Goal: Entertainment & Leisure: Consume media (video, audio)

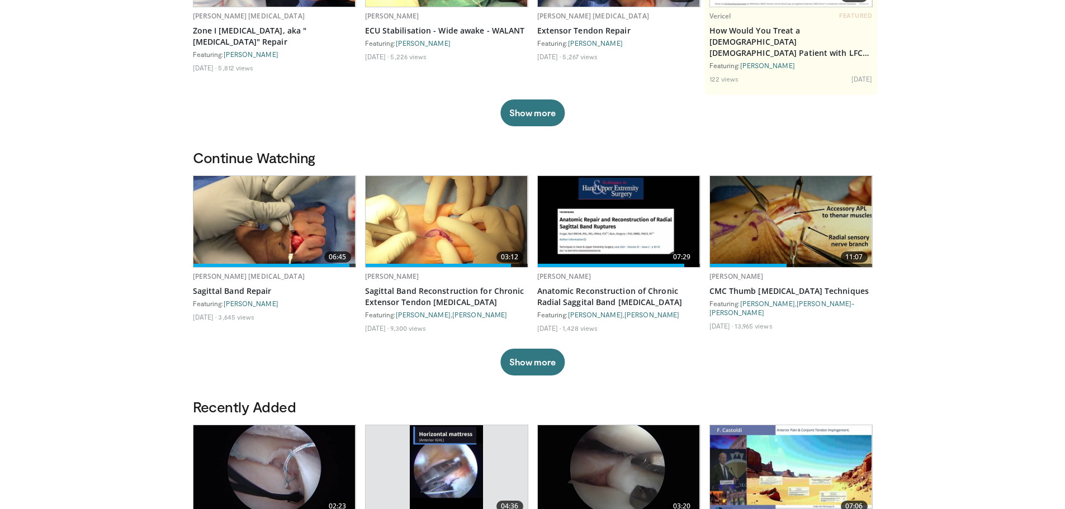
scroll to position [224, 0]
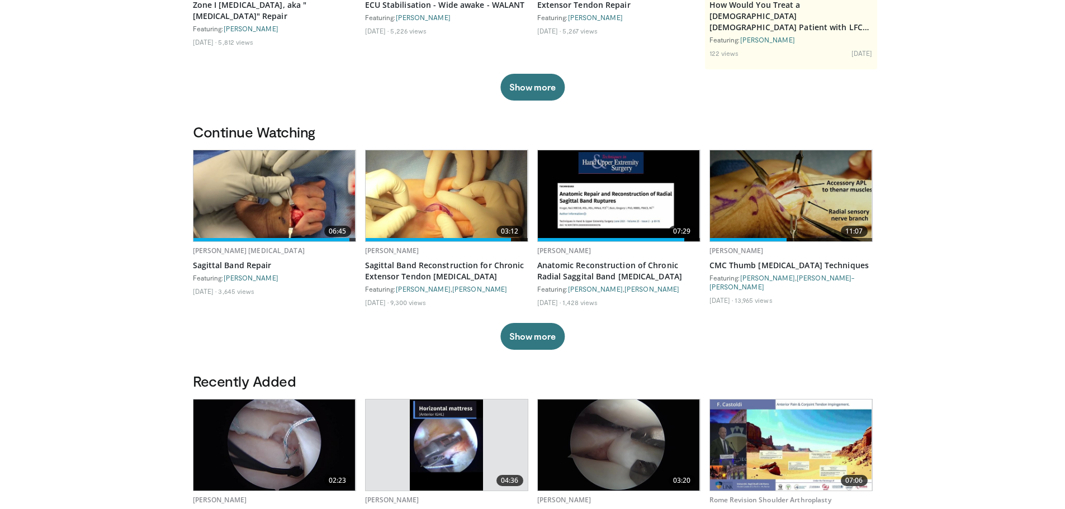
click at [452, 183] on img at bounding box center [446, 195] width 162 height 91
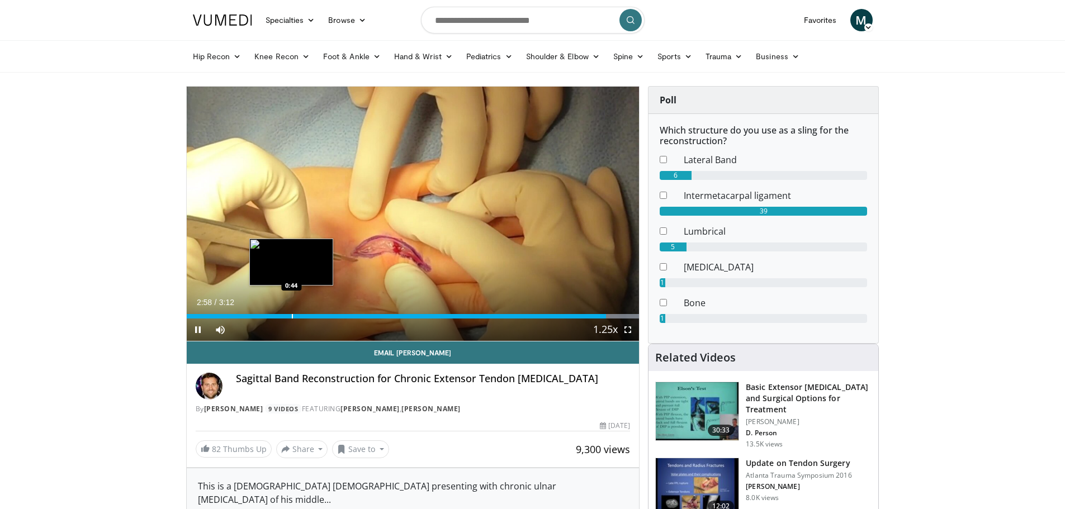
click at [292, 316] on div "Progress Bar" at bounding box center [292, 316] width 1 height 4
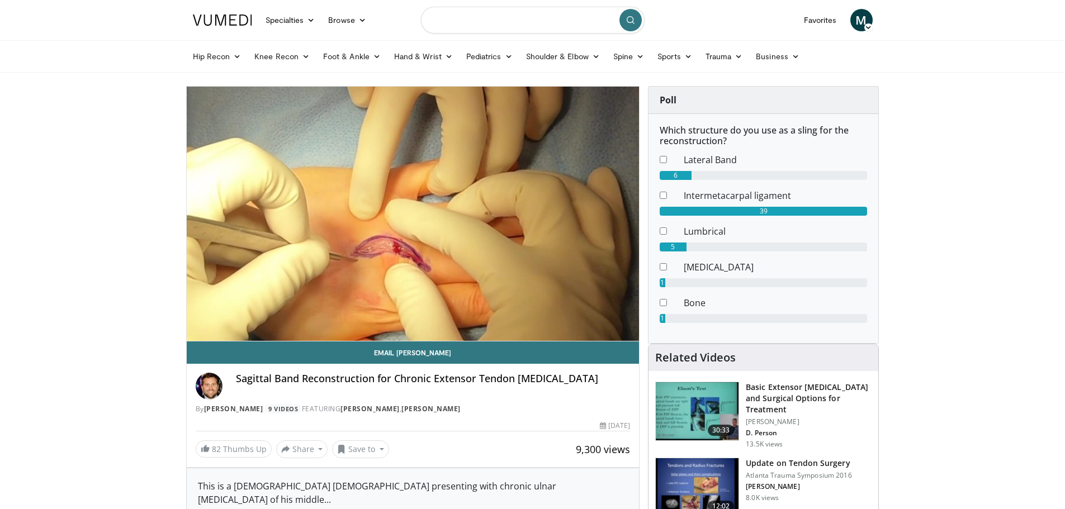
click at [490, 22] on input "Search topics, interventions" at bounding box center [533, 20] width 224 height 27
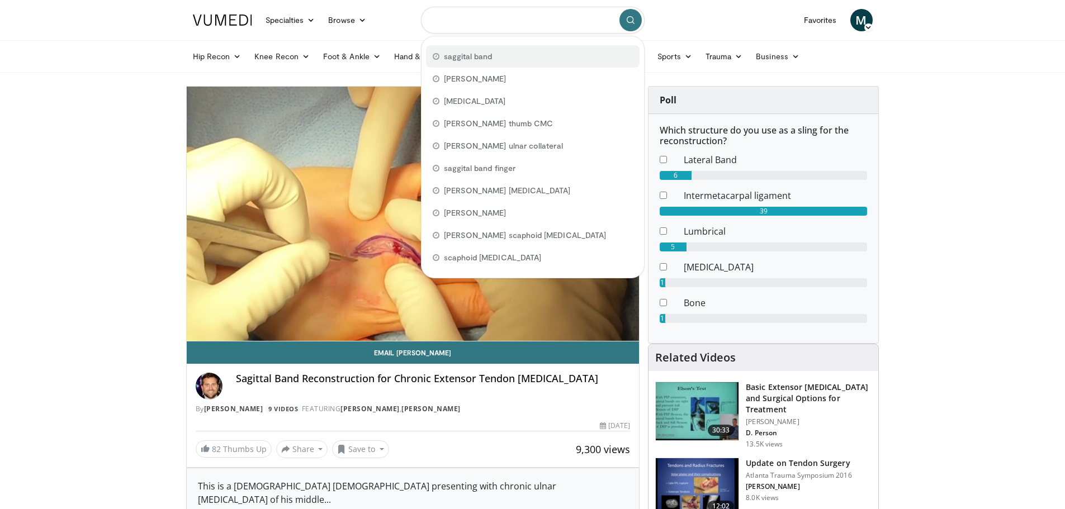
type input "**********"
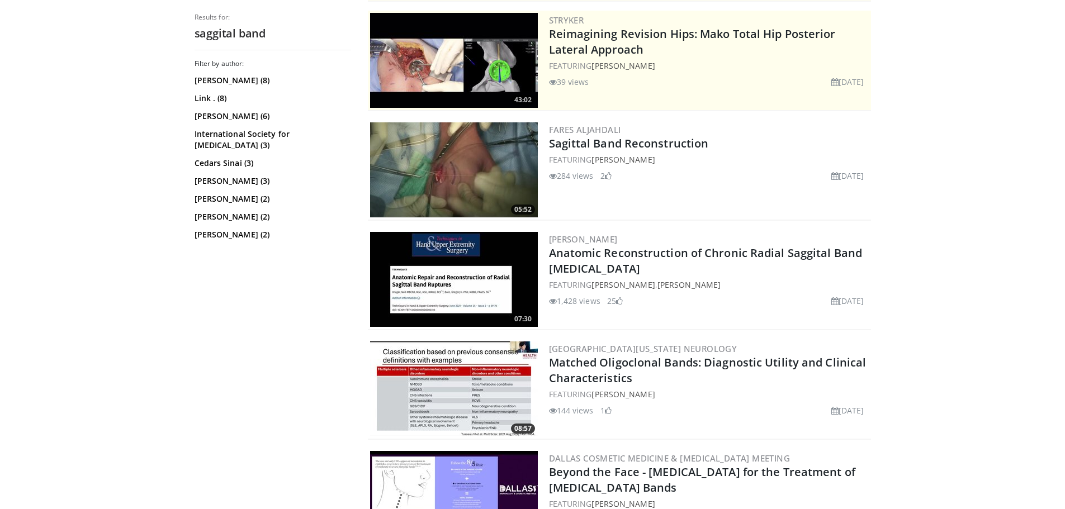
scroll to position [224, 0]
click at [444, 169] on img at bounding box center [454, 169] width 168 height 95
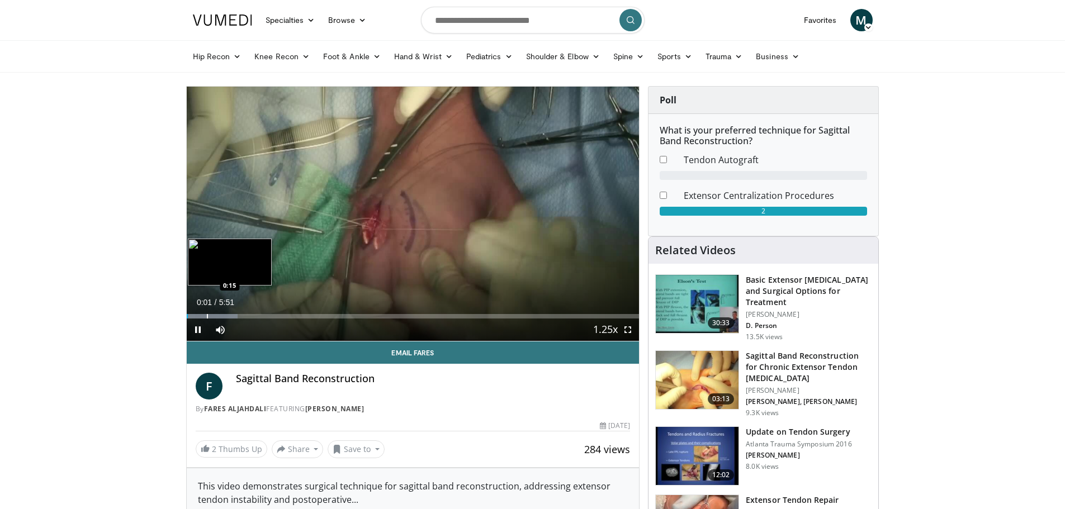
click at [207, 315] on div "Progress Bar" at bounding box center [207, 316] width 1 height 4
click at [265, 316] on div "Progress Bar" at bounding box center [265, 316] width 1 height 4
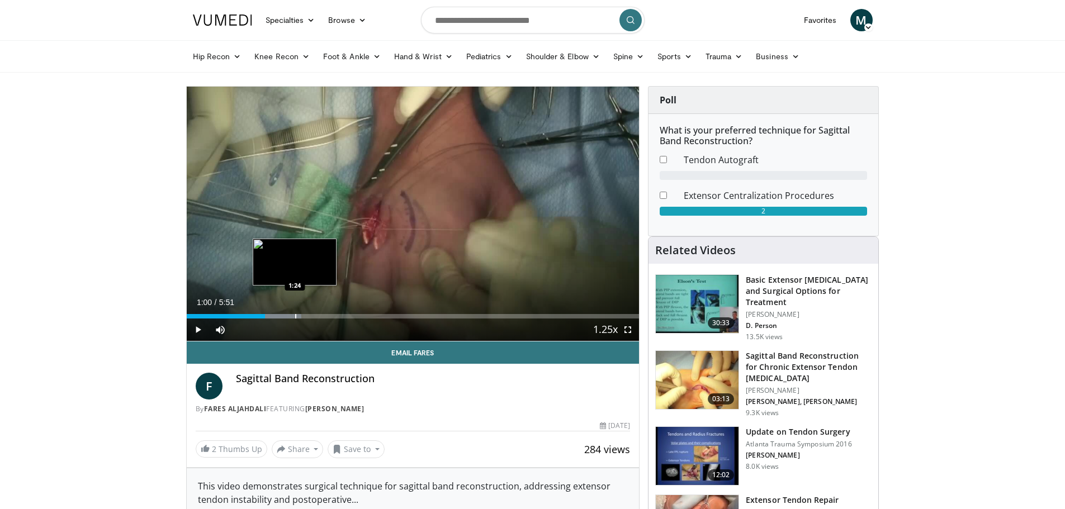
click at [295, 315] on div "Progress Bar" at bounding box center [295, 316] width 1 height 4
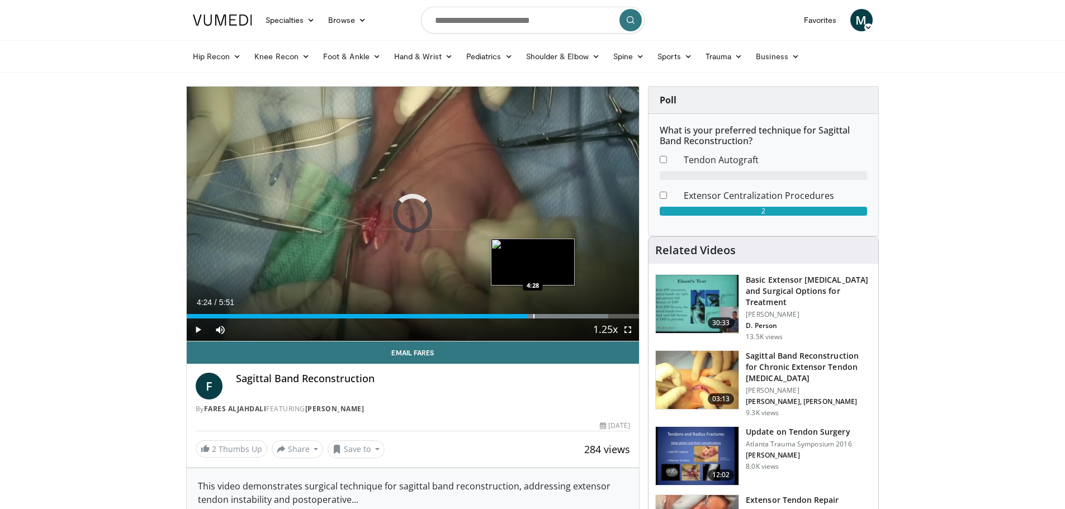
click at [533, 312] on div "Loaded : 93.14% 4:28 4:28" at bounding box center [413, 313] width 453 height 11
click at [546, 315] on div "Progress Bar" at bounding box center [546, 316] width 1 height 4
click at [561, 314] on div "Progress Bar" at bounding box center [561, 316] width 1 height 4
